Goal: Register for event/course

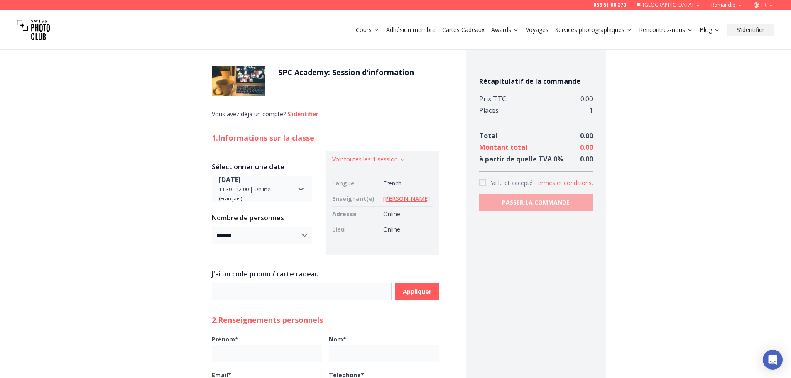
click at [414, 198] on link "Joan Berns" at bounding box center [406, 199] width 47 height 8
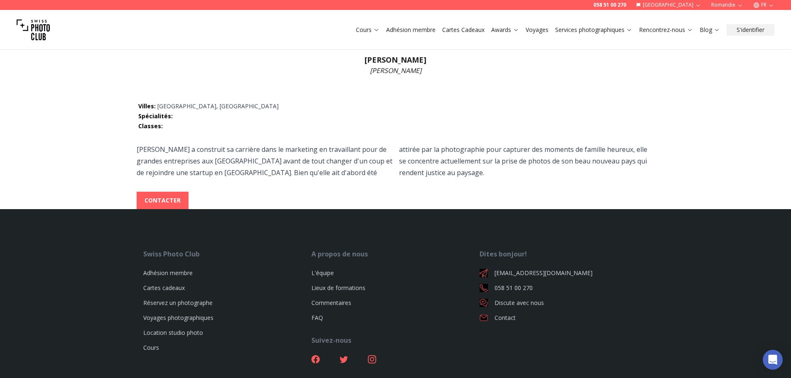
scroll to position [83, 0]
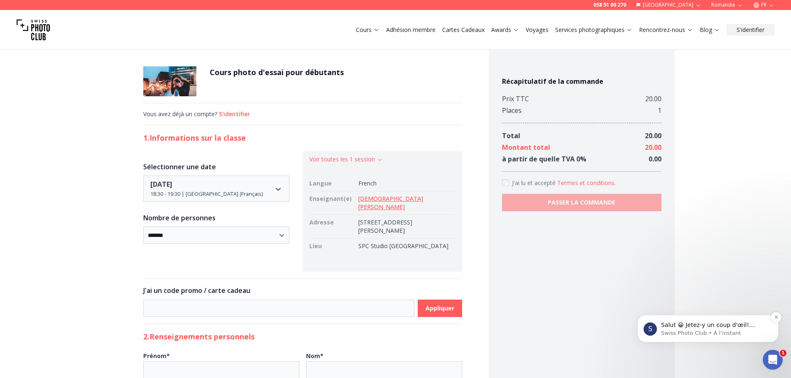
click at [718, 328] on p "Salut 😀 Jetez-y un coup d'œil! contactez-nous pour plus d'informations." at bounding box center [714, 325] width 107 height 8
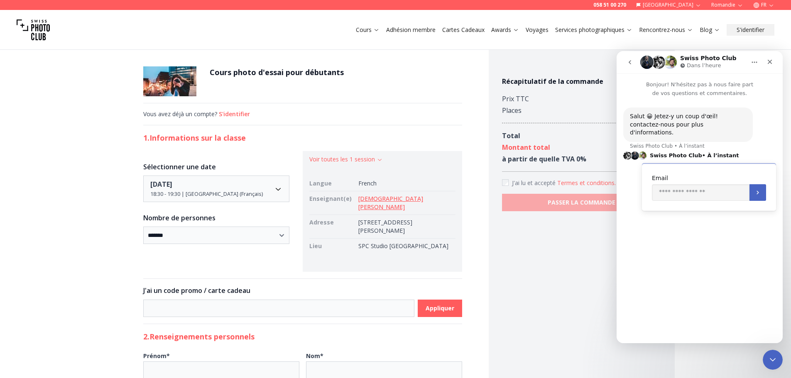
click at [769, 64] on icon "Fermer" at bounding box center [770, 62] width 7 height 7
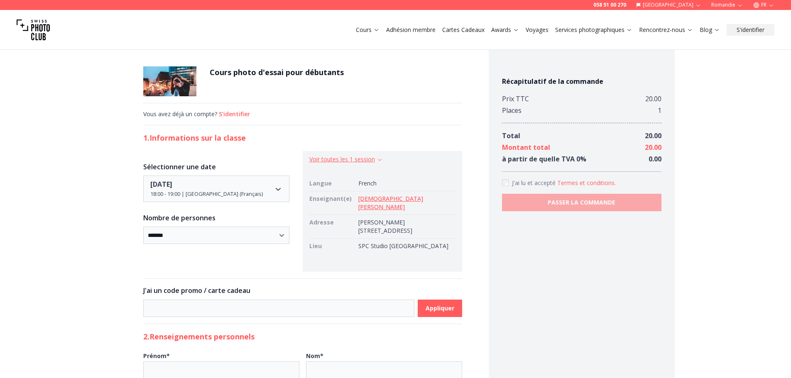
click at [378, 159] on button "Voir toutes les 1 session" at bounding box center [346, 159] width 74 height 8
